Goal: Share content: Share content

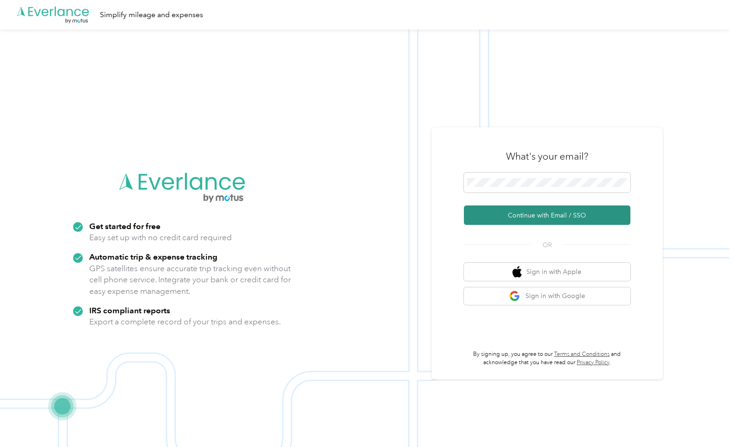
click at [526, 218] on button "Continue with Email / SSO" at bounding box center [547, 214] width 166 height 19
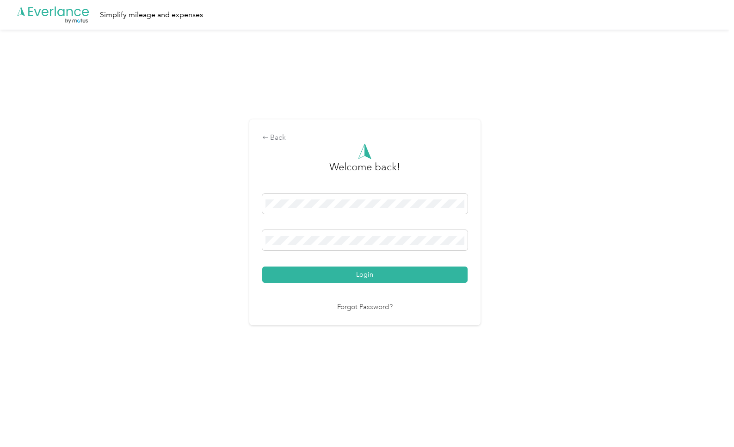
click at [367, 274] on button "Login" at bounding box center [364, 274] width 205 height 16
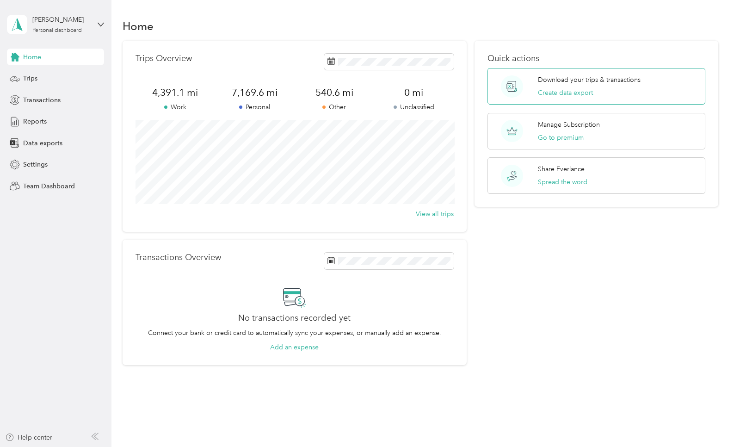
click at [565, 84] on p "Download your trips & transactions" at bounding box center [589, 80] width 103 height 10
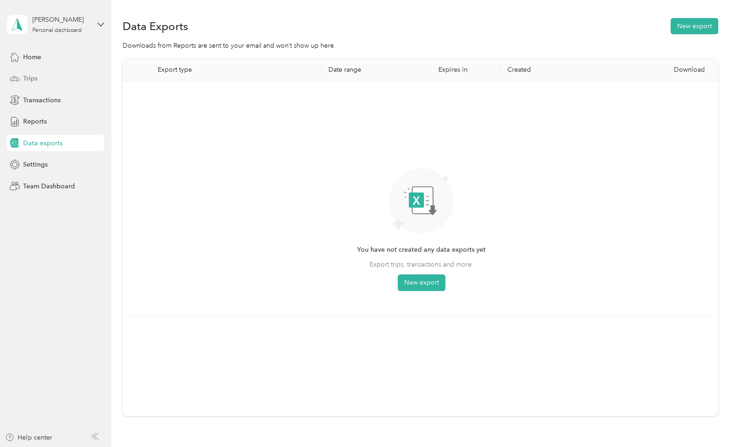
click at [28, 78] on span "Trips" at bounding box center [30, 79] width 14 height 10
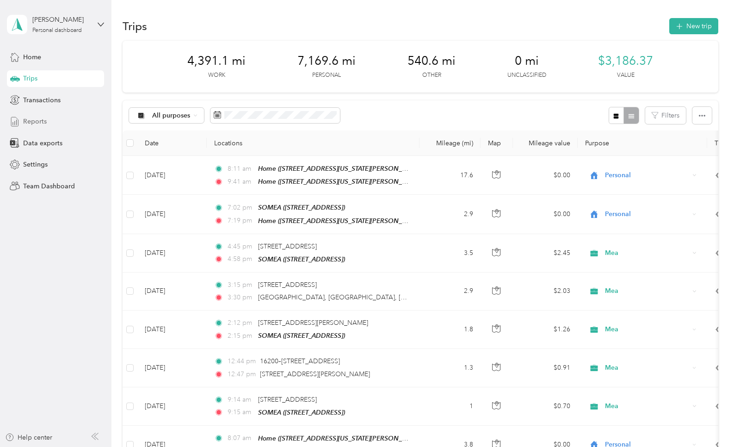
click at [34, 123] on span "Reports" at bounding box center [35, 122] width 24 height 10
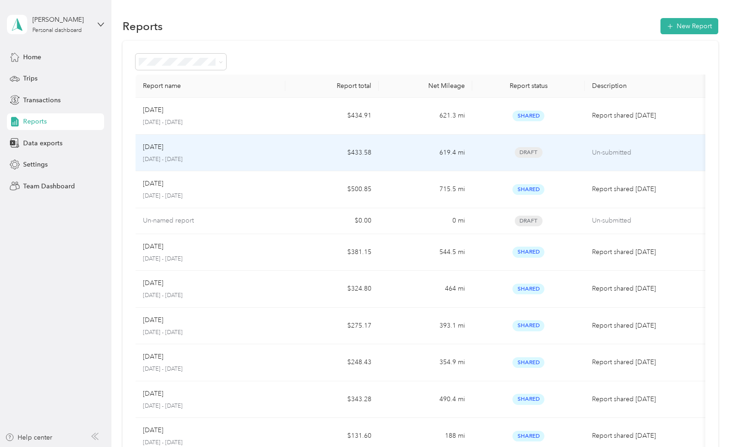
click at [175, 155] on p "[DATE] - [DATE]" at bounding box center [210, 159] width 135 height 8
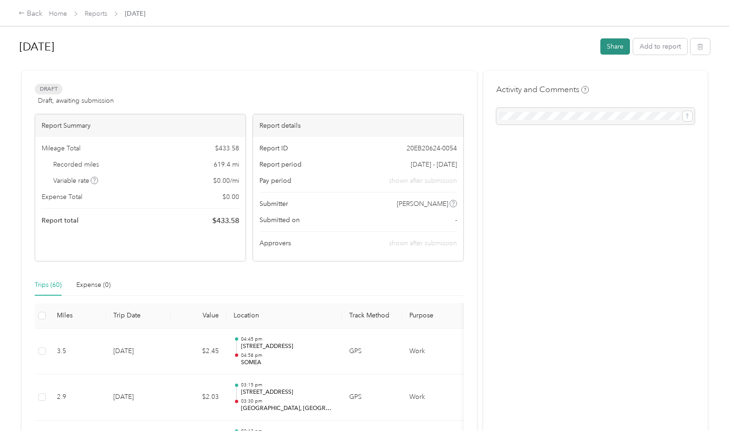
click at [625, 46] on button "Share" at bounding box center [615, 46] width 30 height 16
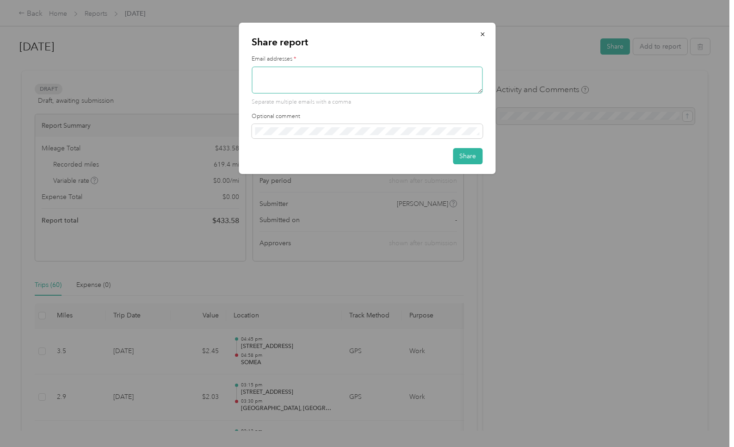
click at [317, 85] on textarea at bounding box center [367, 80] width 231 height 27
type textarea "[EMAIL_ADDRESS][DOMAIN_NAME]"
click at [468, 153] on button "Share" at bounding box center [468, 156] width 30 height 16
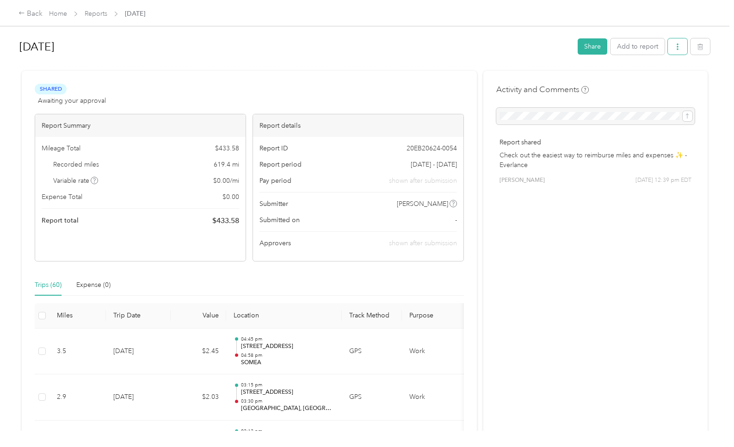
click at [679, 48] on icon "button" at bounding box center [677, 46] width 6 height 6
click at [652, 80] on span "Download" at bounding box center [653, 81] width 31 height 10
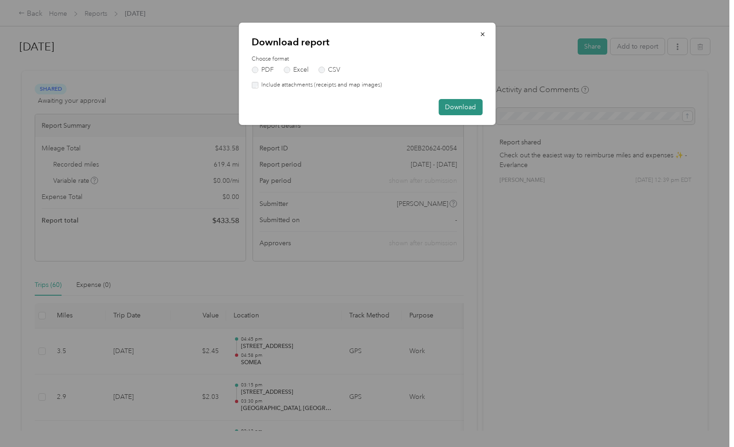
click at [468, 110] on button "Download" at bounding box center [460, 107] width 44 height 16
